Goal: Task Accomplishment & Management: Manage account settings

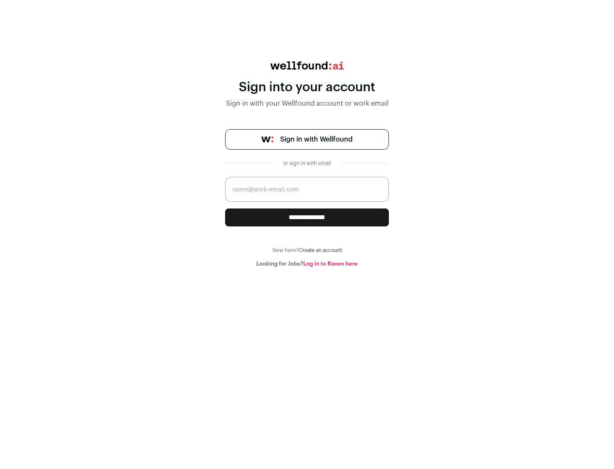
click at [316, 139] on span "Sign in with Wellfound" at bounding box center [316, 139] width 72 height 10
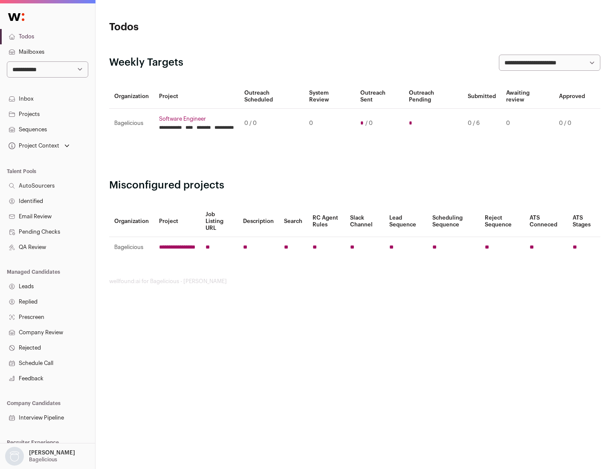
click at [47, 114] on link "Projects" at bounding box center [47, 114] width 95 height 15
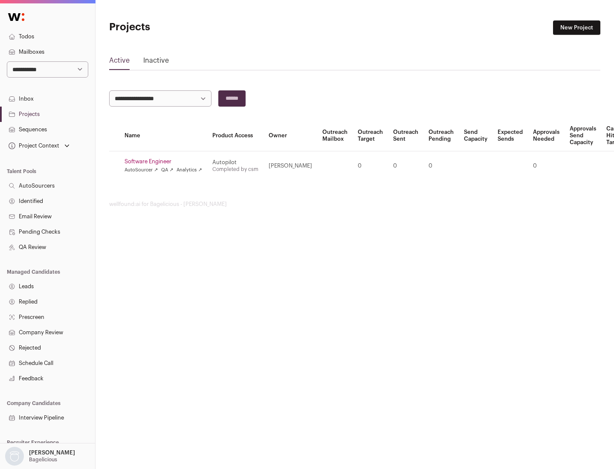
click at [166, 162] on link "Software Engineer" at bounding box center [163, 161] width 78 height 7
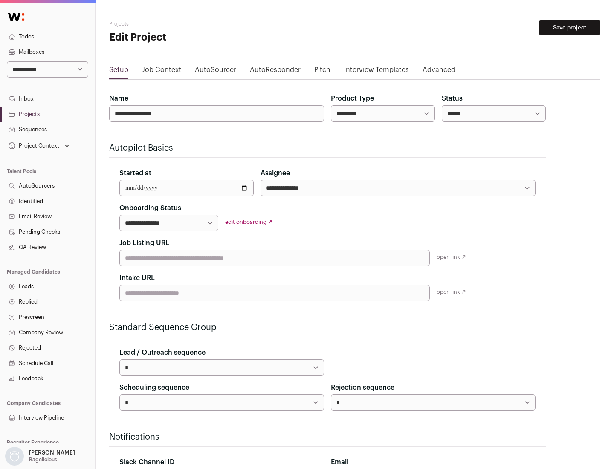
click at [569, 28] on button "Save project" at bounding box center [569, 27] width 61 height 14
